Goal: Task Accomplishment & Management: Use online tool/utility

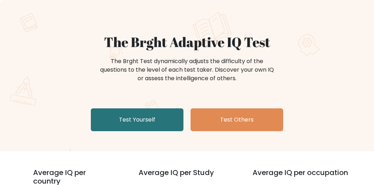
scroll to position [67, 0]
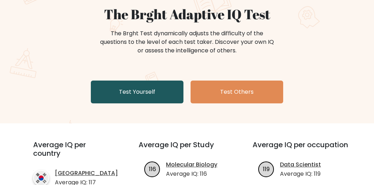
click at [134, 91] on link "Test Yourself" at bounding box center [137, 91] width 93 height 23
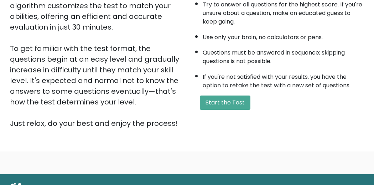
scroll to position [145, 0]
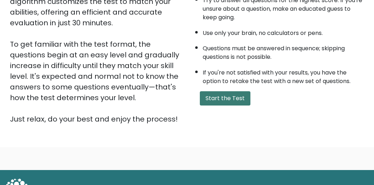
click at [219, 99] on button "Start the Test" at bounding box center [225, 98] width 51 height 14
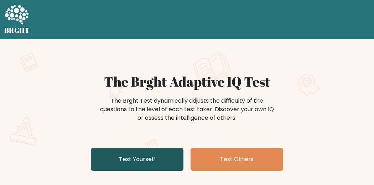
click at [128, 160] on link "Test Yourself" at bounding box center [137, 159] width 93 height 23
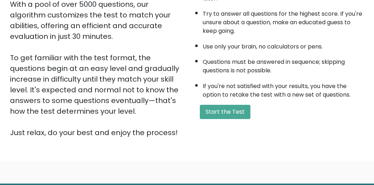
scroll to position [132, 0]
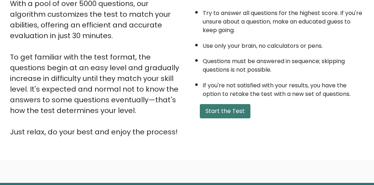
click at [221, 109] on button "Start the Test" at bounding box center [225, 111] width 51 height 14
